Goal: Information Seeking & Learning: Learn about a topic

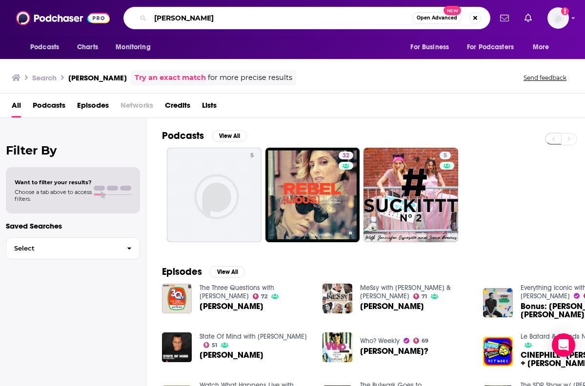
click at [215, 18] on input "[PERSON_NAME]" at bounding box center [281, 18] width 262 height 16
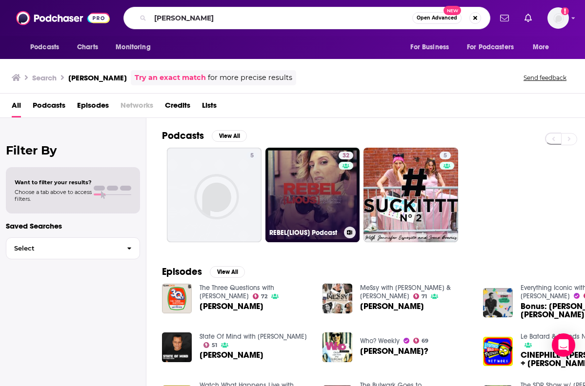
click at [273, 188] on link "32 REBEL[LIOUS] Podcast" at bounding box center [312, 195] width 95 height 95
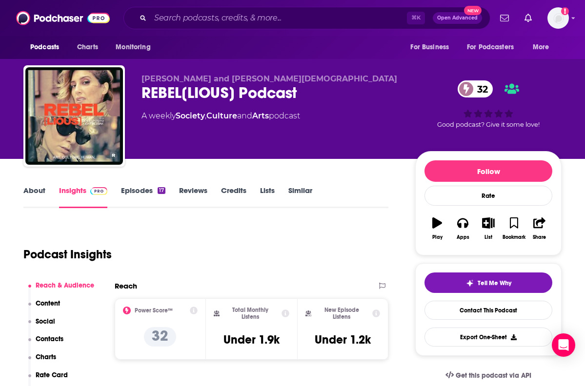
click at [38, 195] on link "About" at bounding box center [34, 197] width 22 height 22
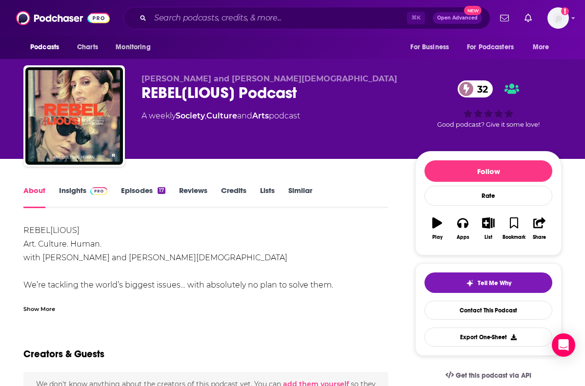
click at [44, 305] on div "Show More" at bounding box center [39, 308] width 32 height 9
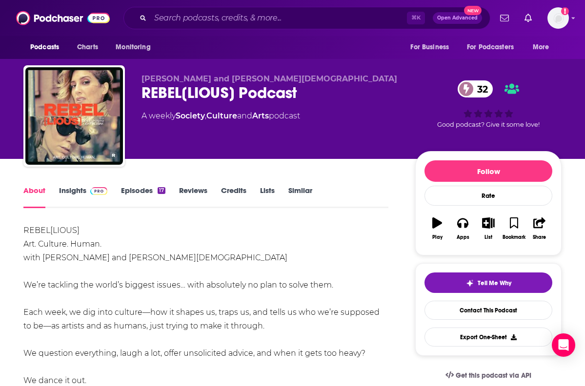
click at [128, 196] on link "Episodes 17" at bounding box center [143, 197] width 44 height 22
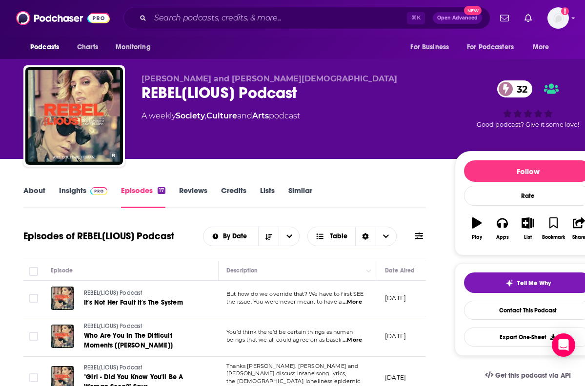
click at [41, 192] on link "About" at bounding box center [34, 197] width 22 height 22
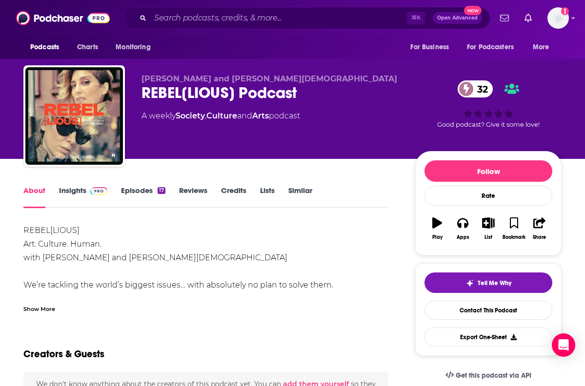
click at [71, 184] on div "About Insights Episodes 17 Reviews Credits Lists Similar" at bounding box center [205, 196] width 365 height 24
click at [74, 188] on link "Insights" at bounding box center [83, 197] width 48 height 22
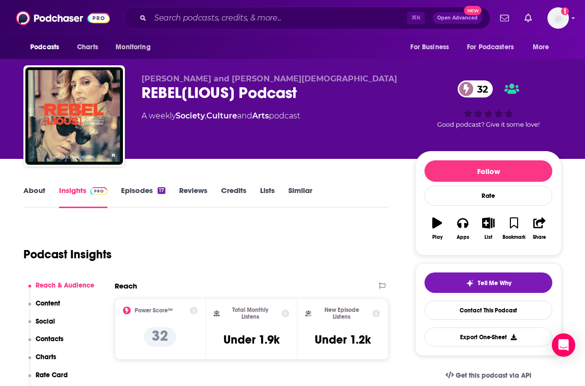
click at [34, 192] on link "About" at bounding box center [34, 197] width 22 height 22
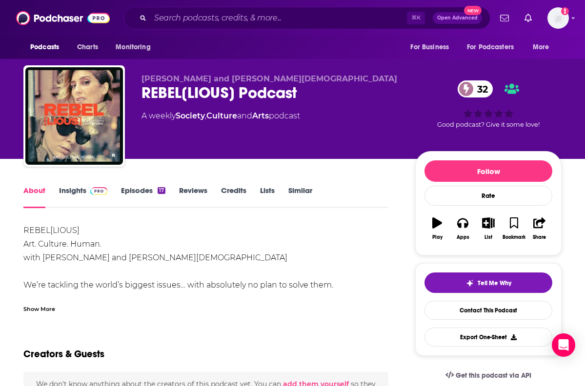
click at [42, 308] on div "Show More" at bounding box center [39, 308] width 32 height 9
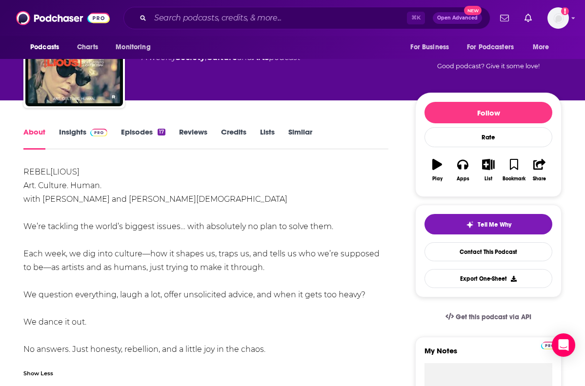
scroll to position [60, 0]
